Goal: Navigation & Orientation: Find specific page/section

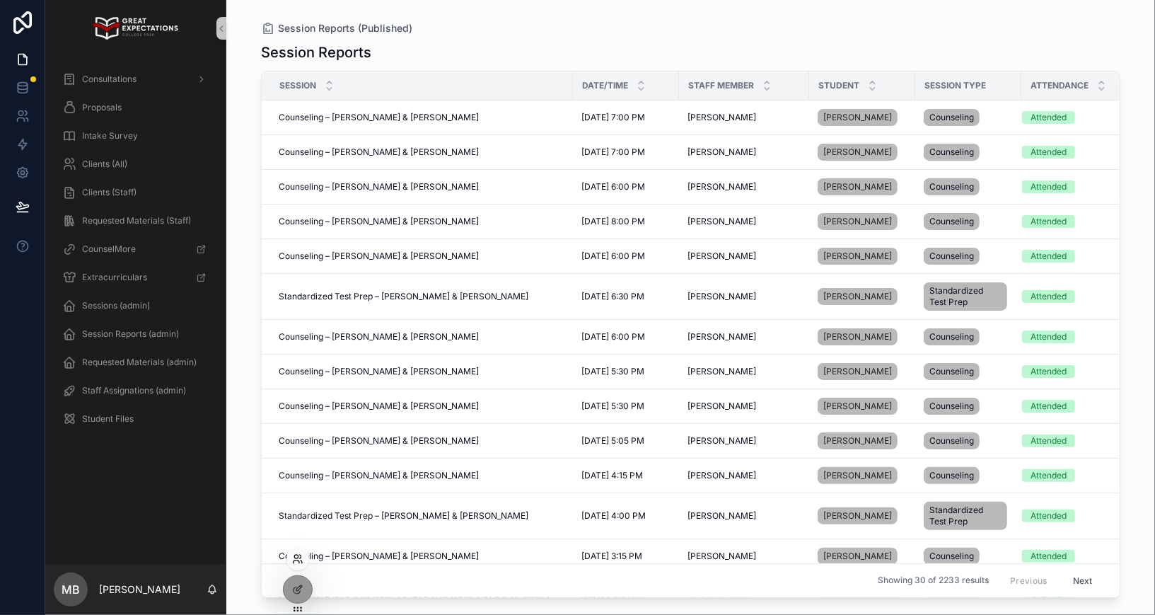
click at [297, 553] on icon at bounding box center [297, 558] width 11 height 11
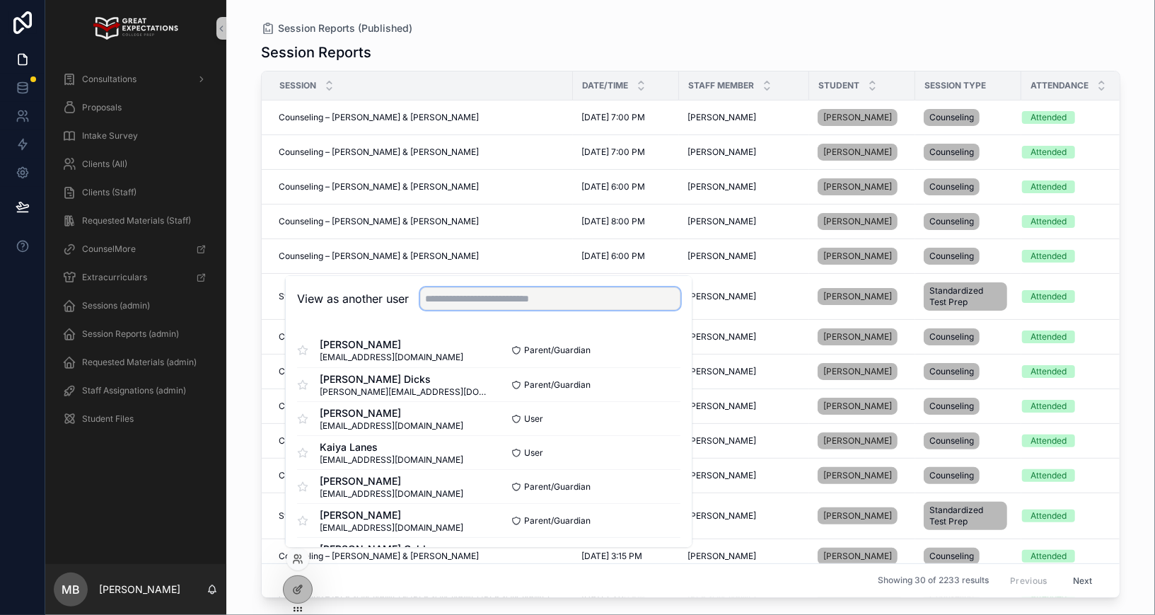
click at [465, 298] on input "text" at bounding box center [550, 298] width 260 height 23
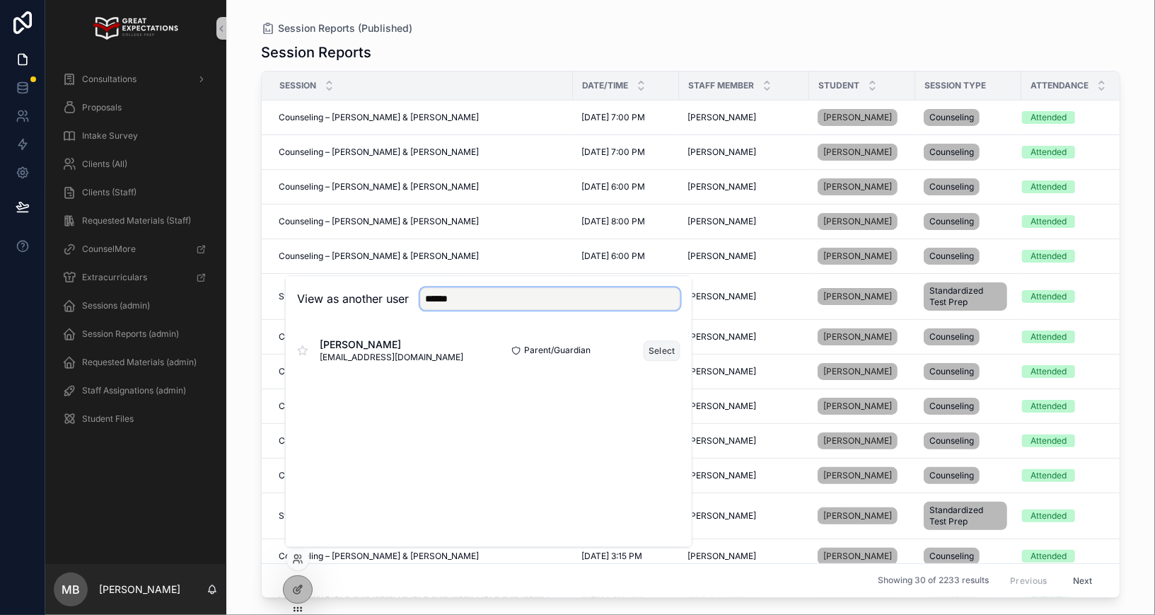
type input "******"
click at [659, 351] on button "Select" at bounding box center [662, 350] width 37 height 21
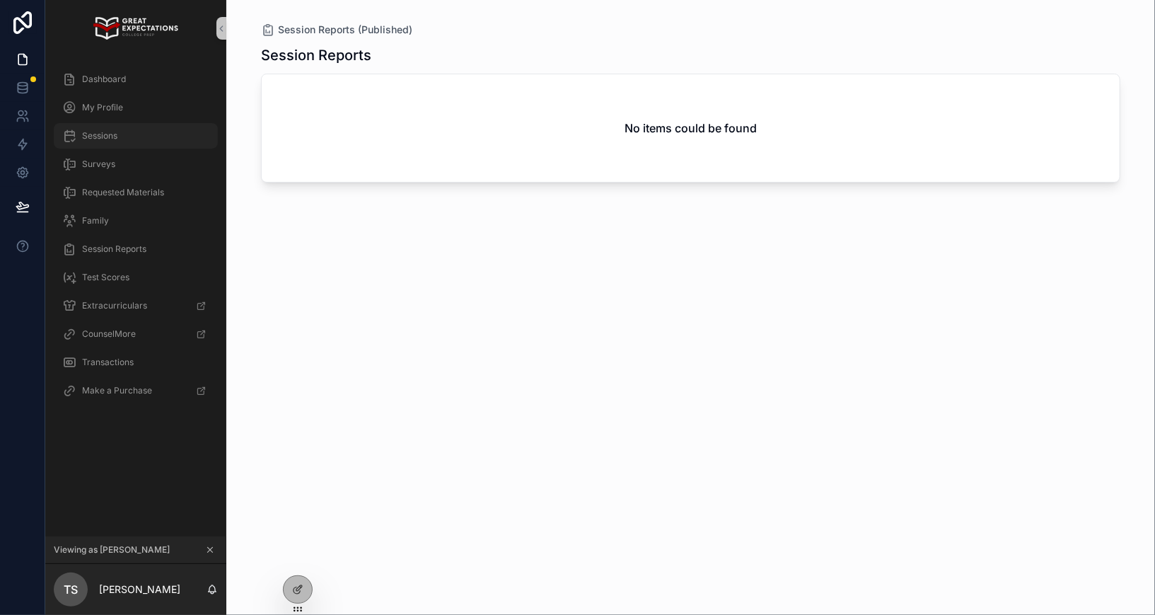
click at [109, 141] on span "Sessions" at bounding box center [99, 135] width 35 height 11
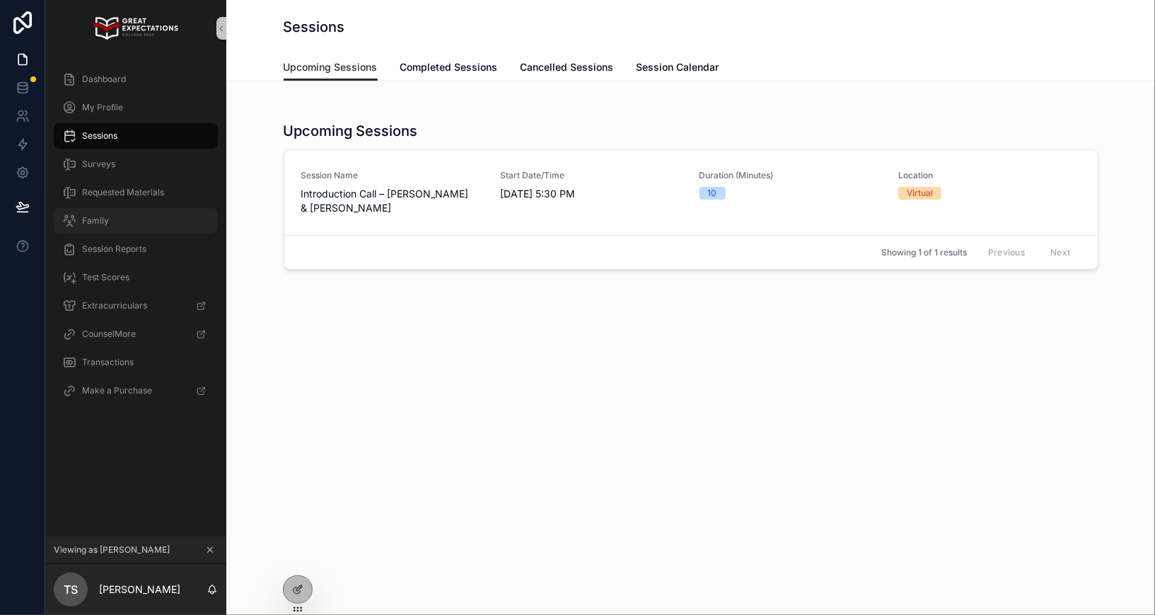
click at [112, 212] on div "Family" at bounding box center [135, 220] width 147 height 23
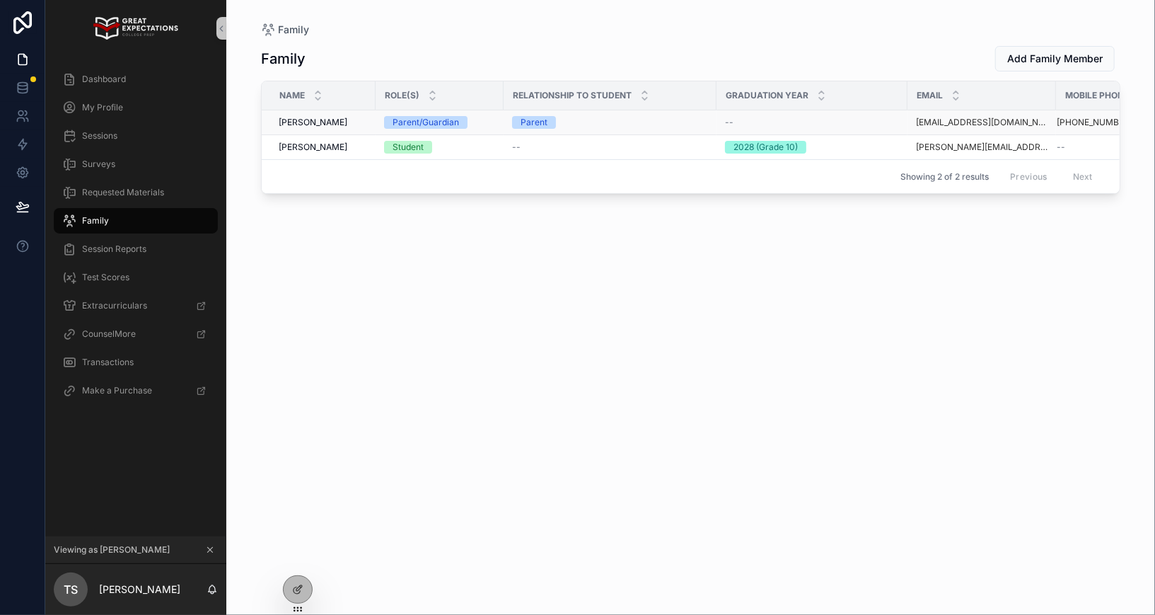
click at [290, 121] on span "[PERSON_NAME]" at bounding box center [313, 122] width 69 height 11
click at [291, 149] on span "[PERSON_NAME]" at bounding box center [313, 147] width 69 height 11
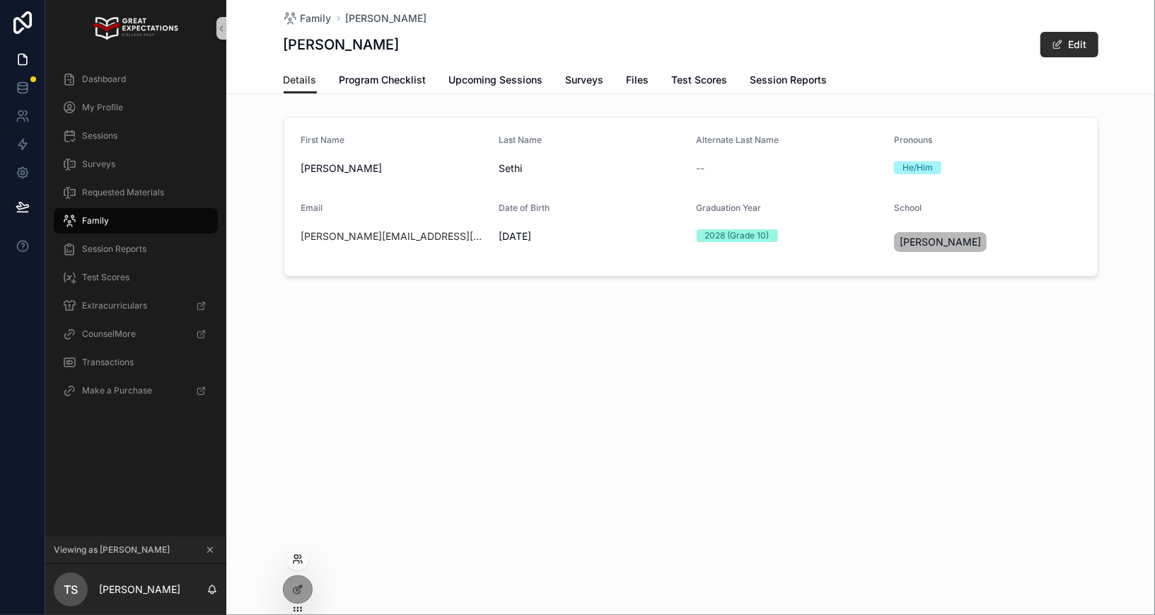
click at [299, 555] on icon at bounding box center [297, 558] width 11 height 11
click at [461, 294] on input "text" at bounding box center [550, 298] width 260 height 23
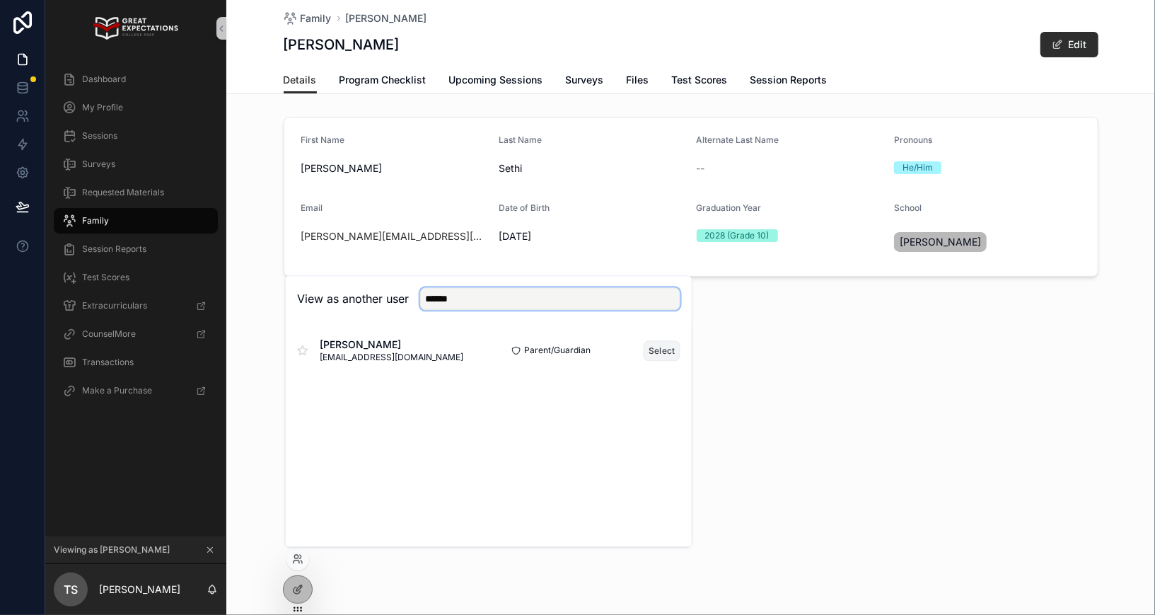
type input "******"
click at [662, 352] on button "Select" at bounding box center [662, 350] width 37 height 21
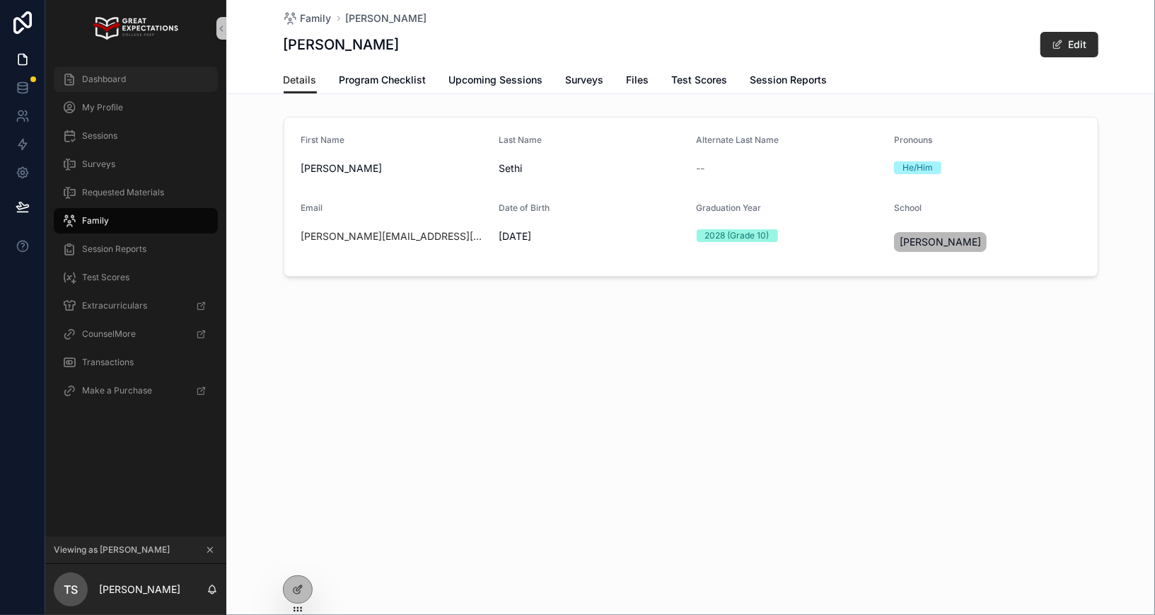
click at [143, 81] on div "Dashboard" at bounding box center [135, 79] width 147 height 23
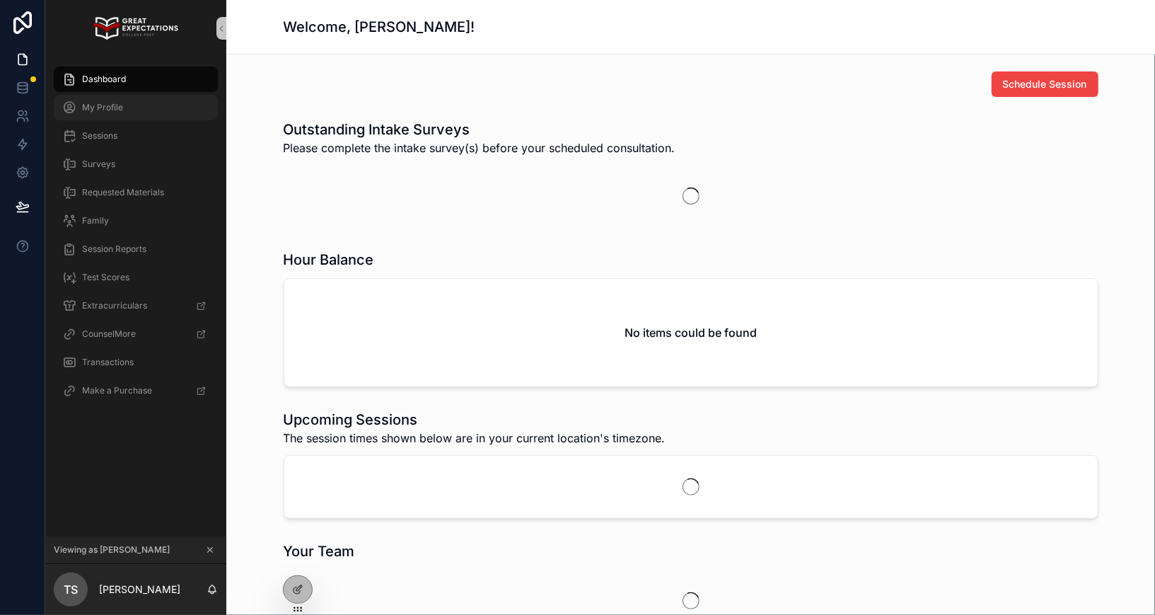
click at [136, 112] on div "My Profile" at bounding box center [135, 107] width 147 height 23
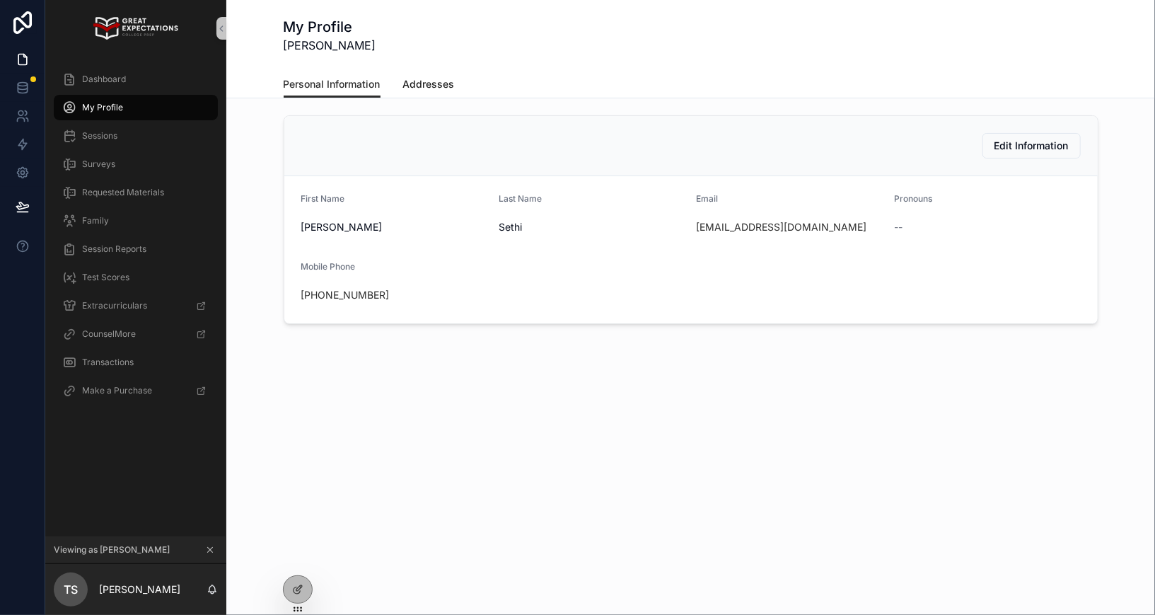
click at [422, 86] on span "Addresses" at bounding box center [429, 84] width 52 height 14
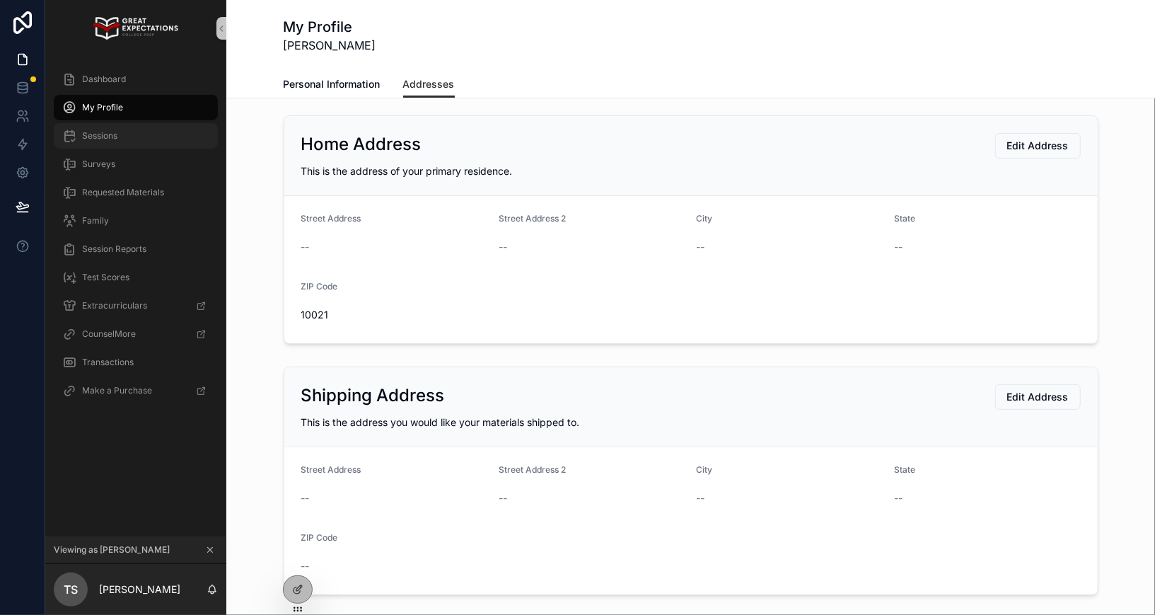
click at [119, 132] on div "Sessions" at bounding box center [135, 136] width 147 height 23
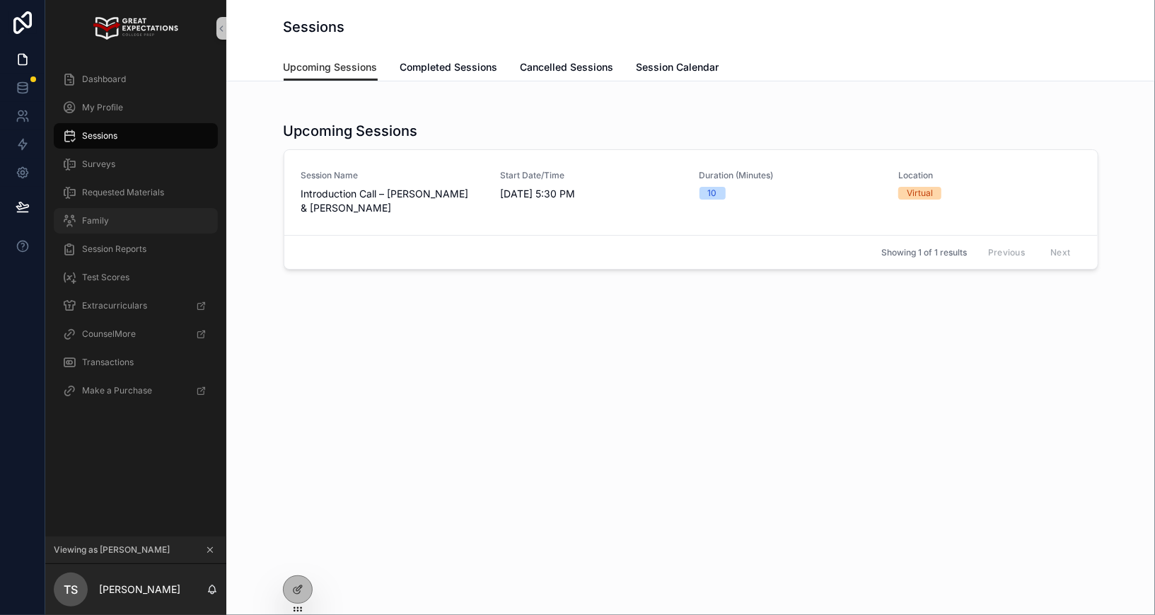
click at [118, 220] on div "Family" at bounding box center [135, 220] width 147 height 23
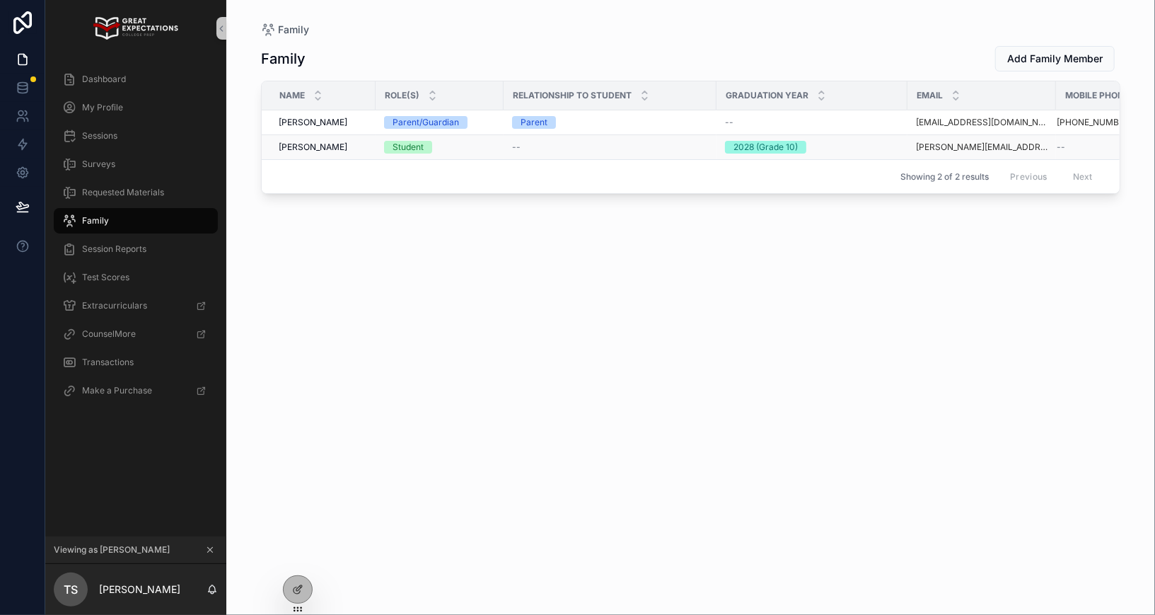
click at [299, 146] on span "[PERSON_NAME]" at bounding box center [313, 147] width 69 height 11
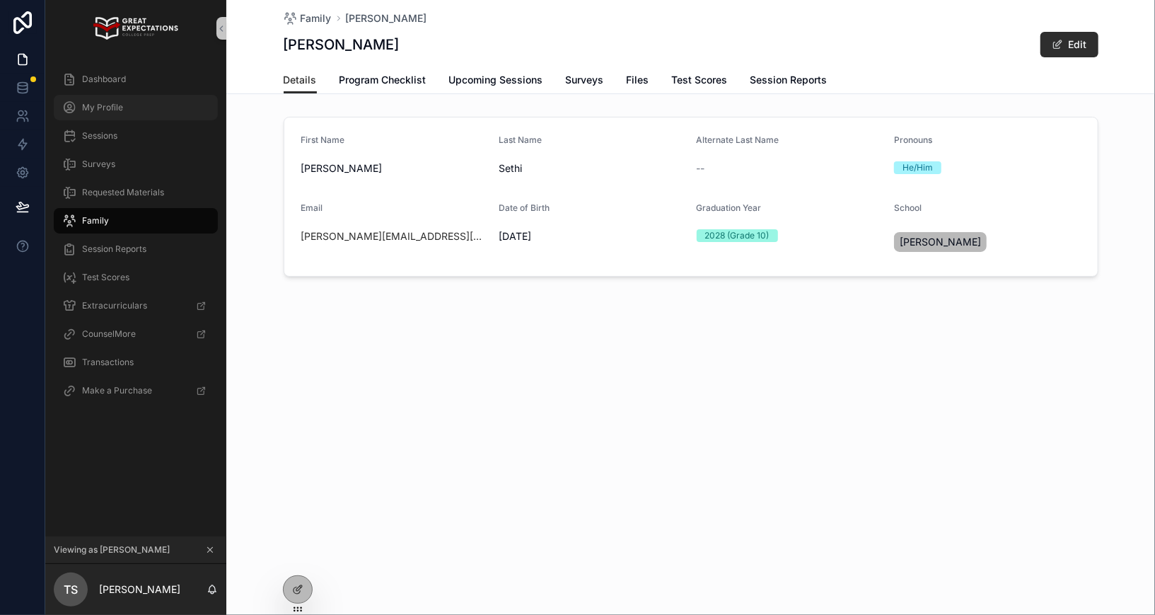
click at [105, 107] on span "My Profile" at bounding box center [102, 107] width 41 height 11
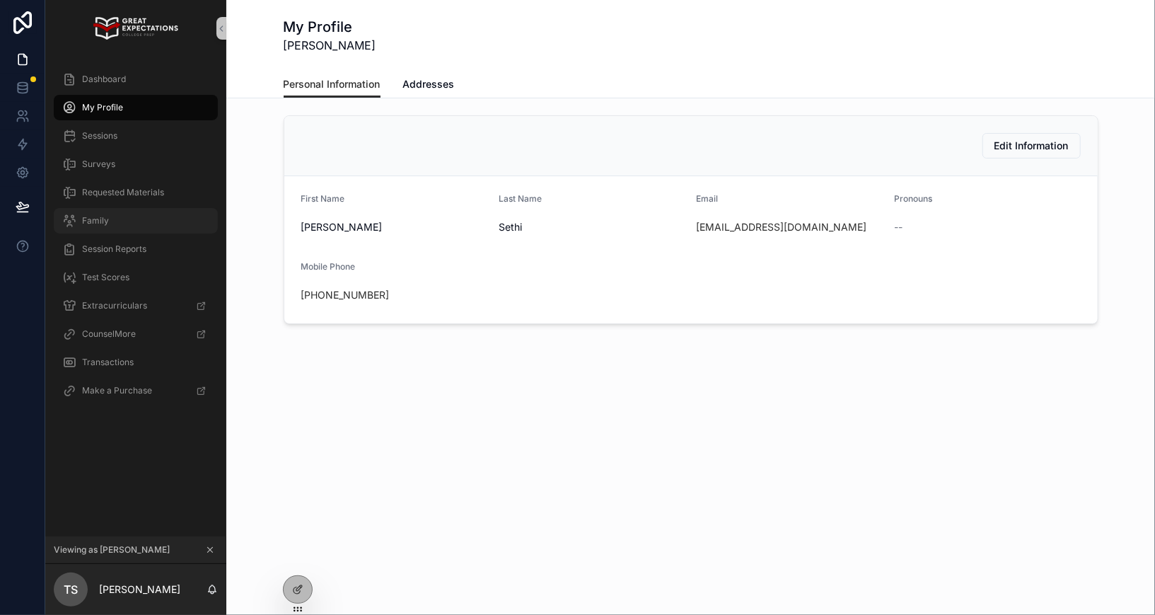
click at [105, 223] on span "Family" at bounding box center [95, 220] width 27 height 11
